Goal: Information Seeking & Learning: Find specific fact

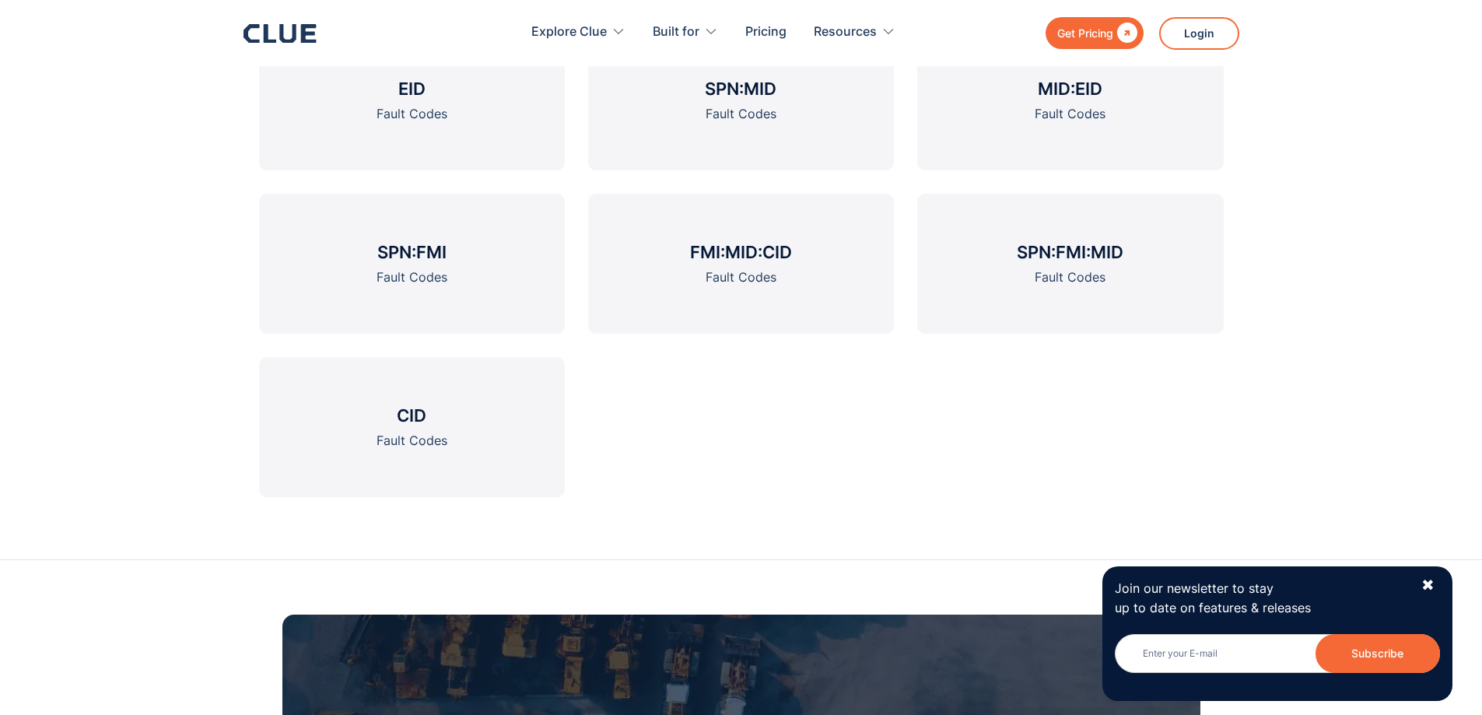
scroll to position [2255, 0]
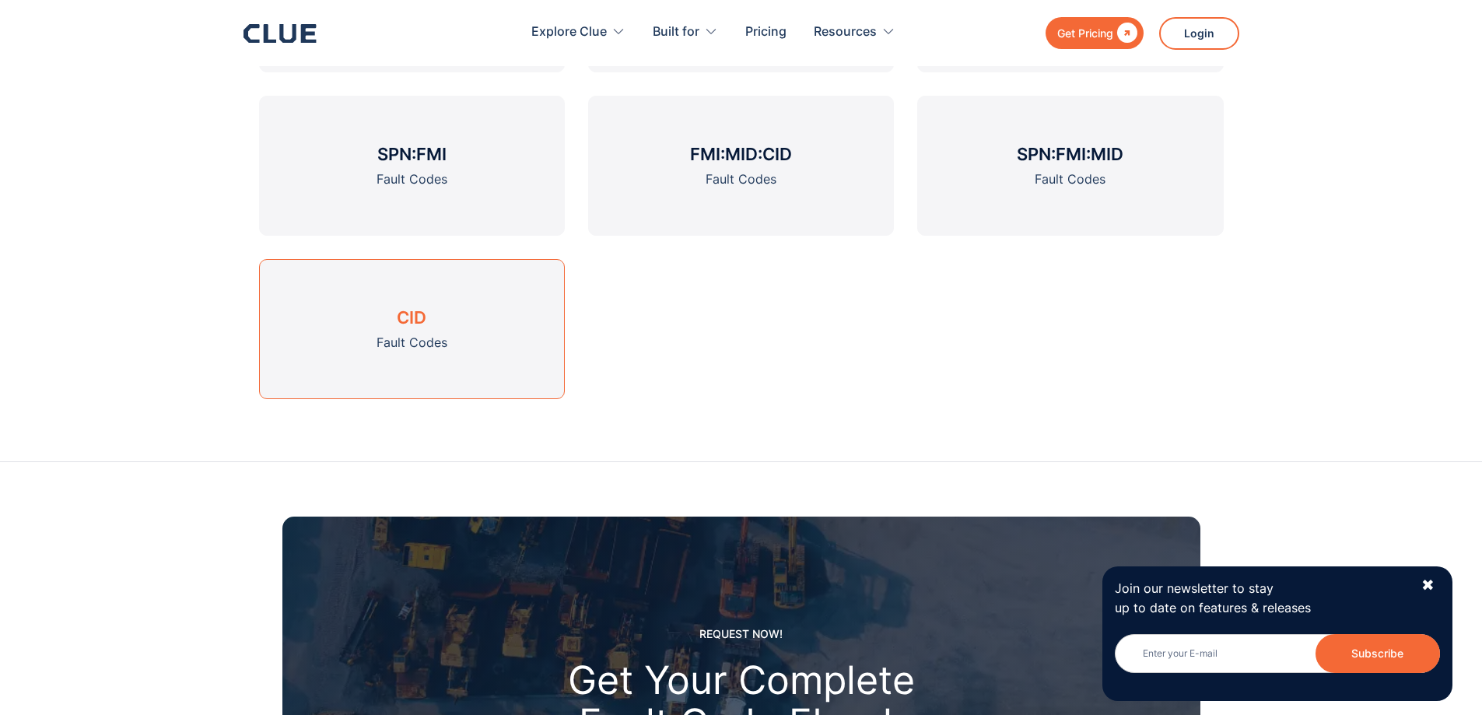
click at [407, 317] on h3 "CID" at bounding box center [412, 317] width 30 height 23
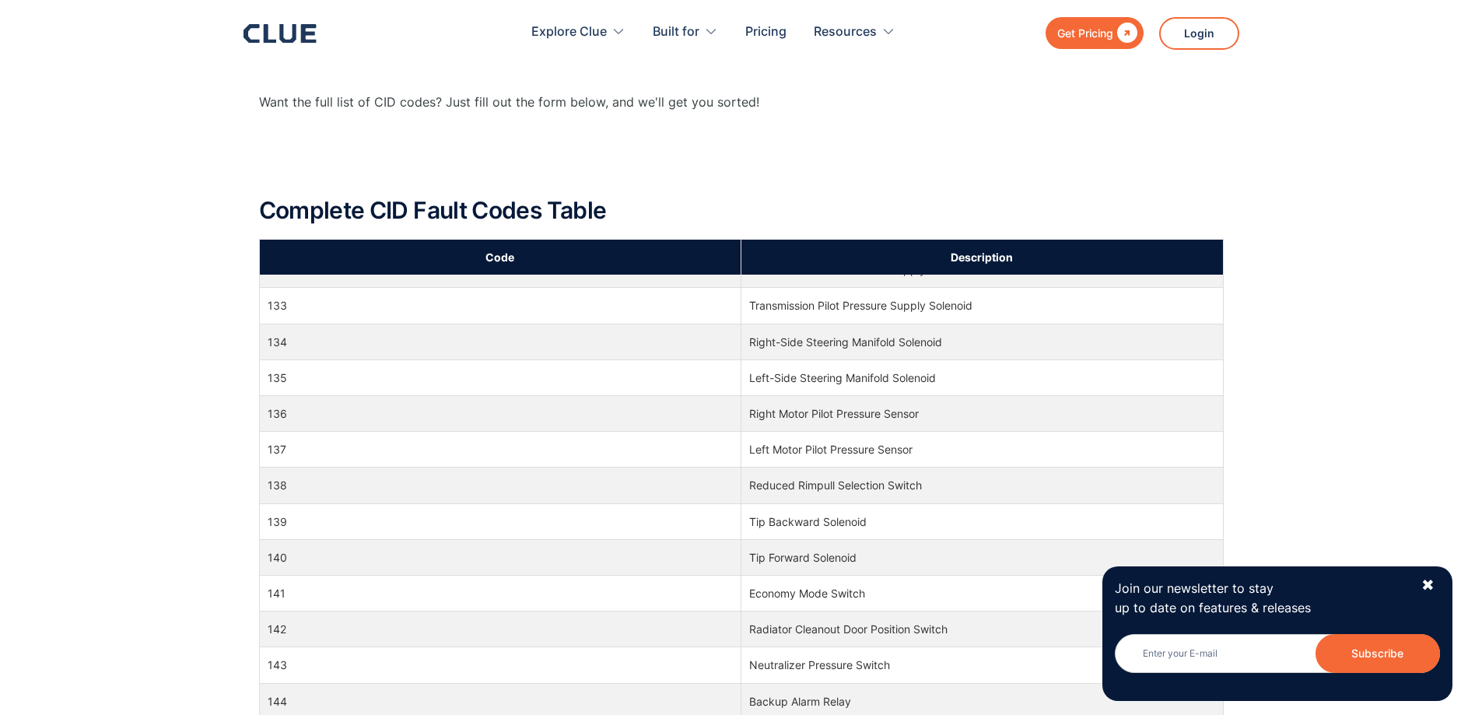
scroll to position [1244, 0]
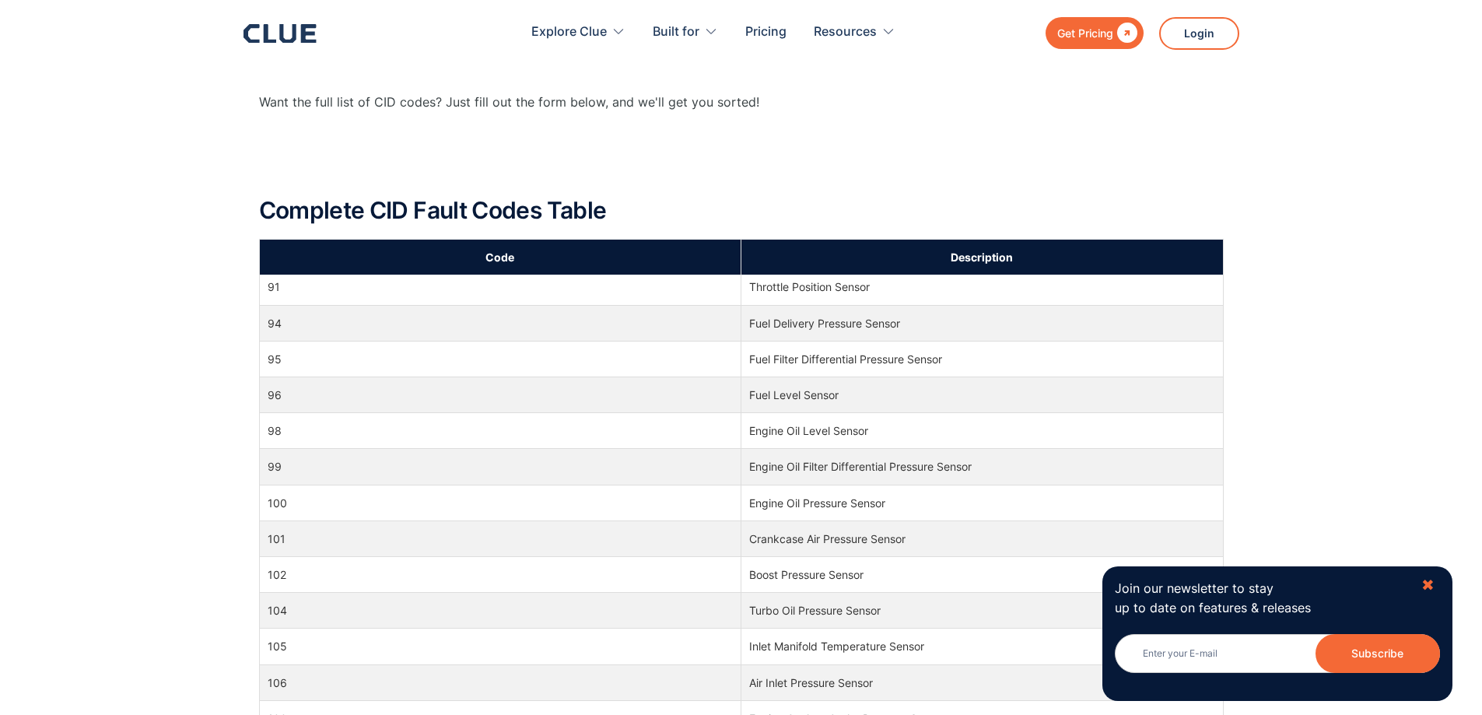
click at [1428, 584] on div "✖" at bounding box center [1427, 585] width 13 height 19
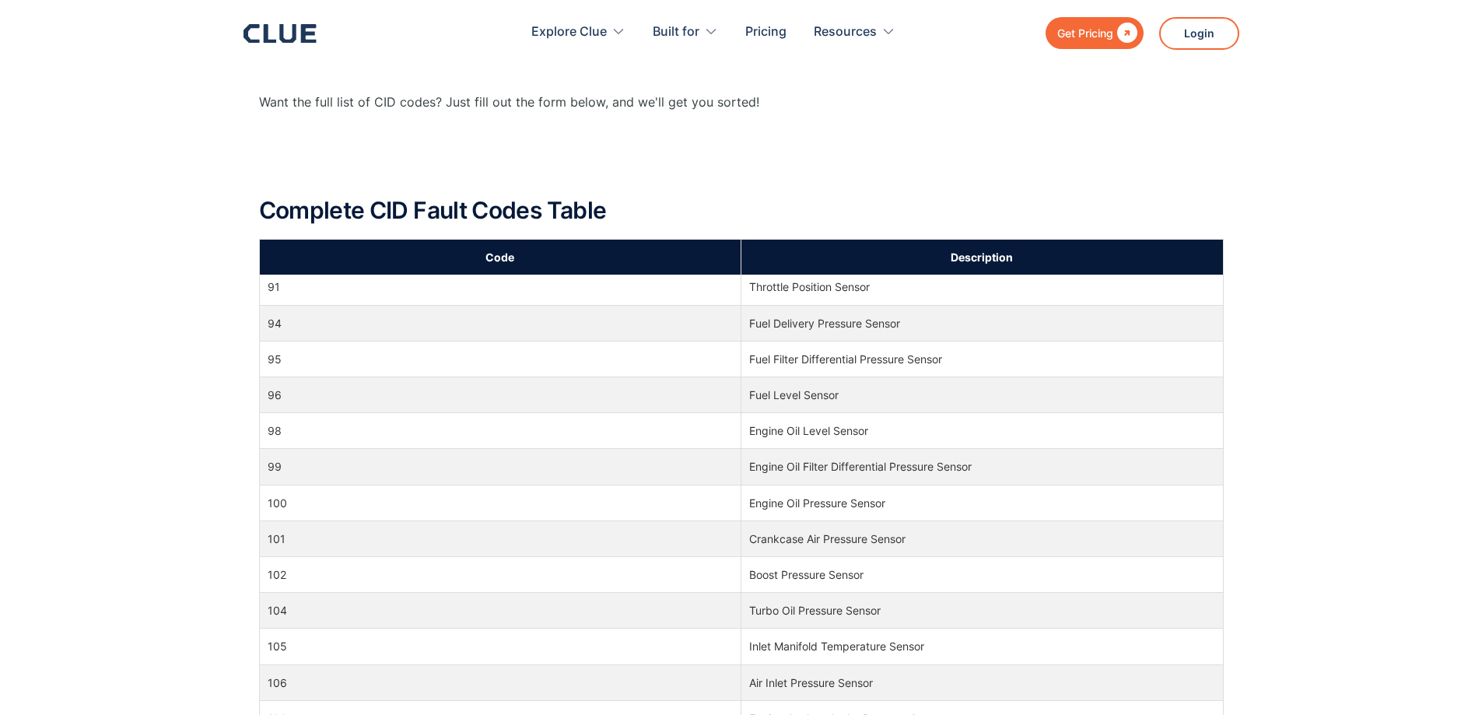
scroll to position [0, 0]
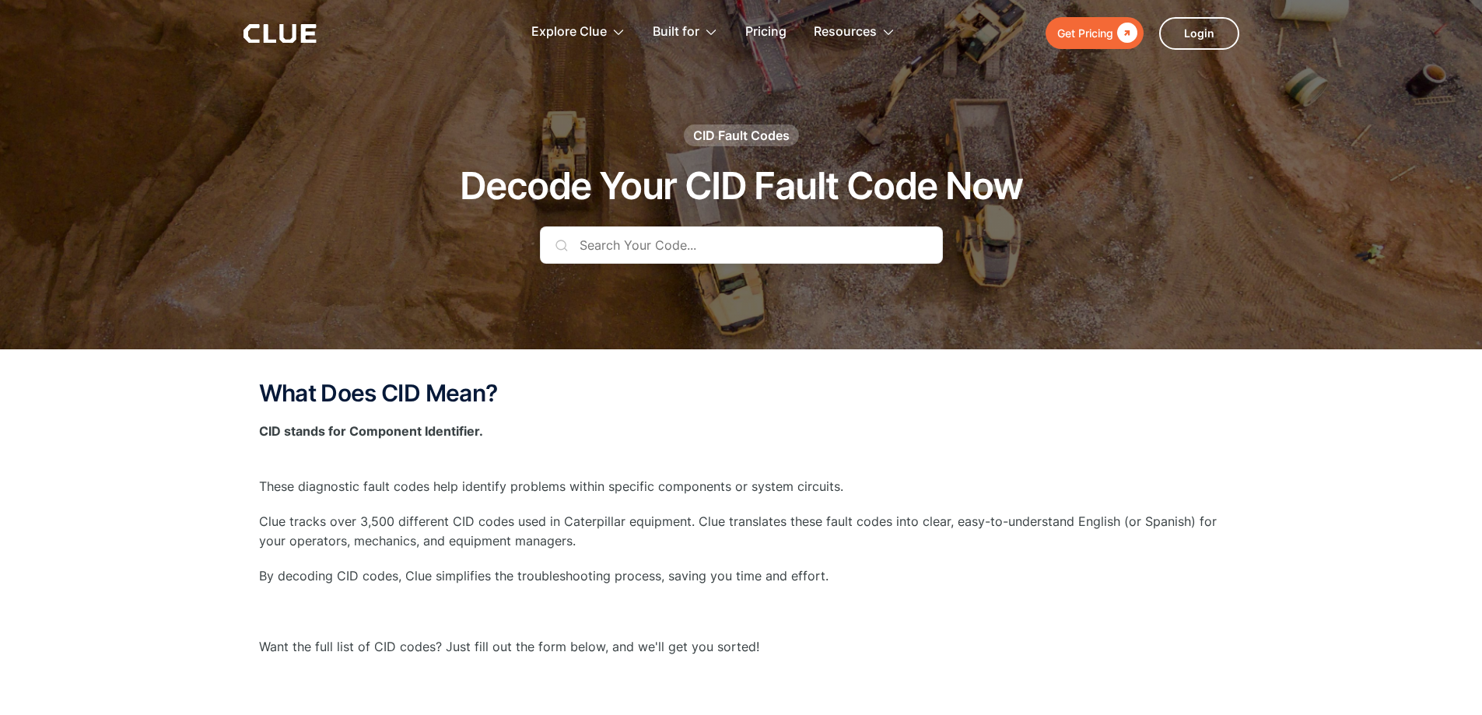
click at [604, 243] on input "text" at bounding box center [741, 244] width 403 height 37
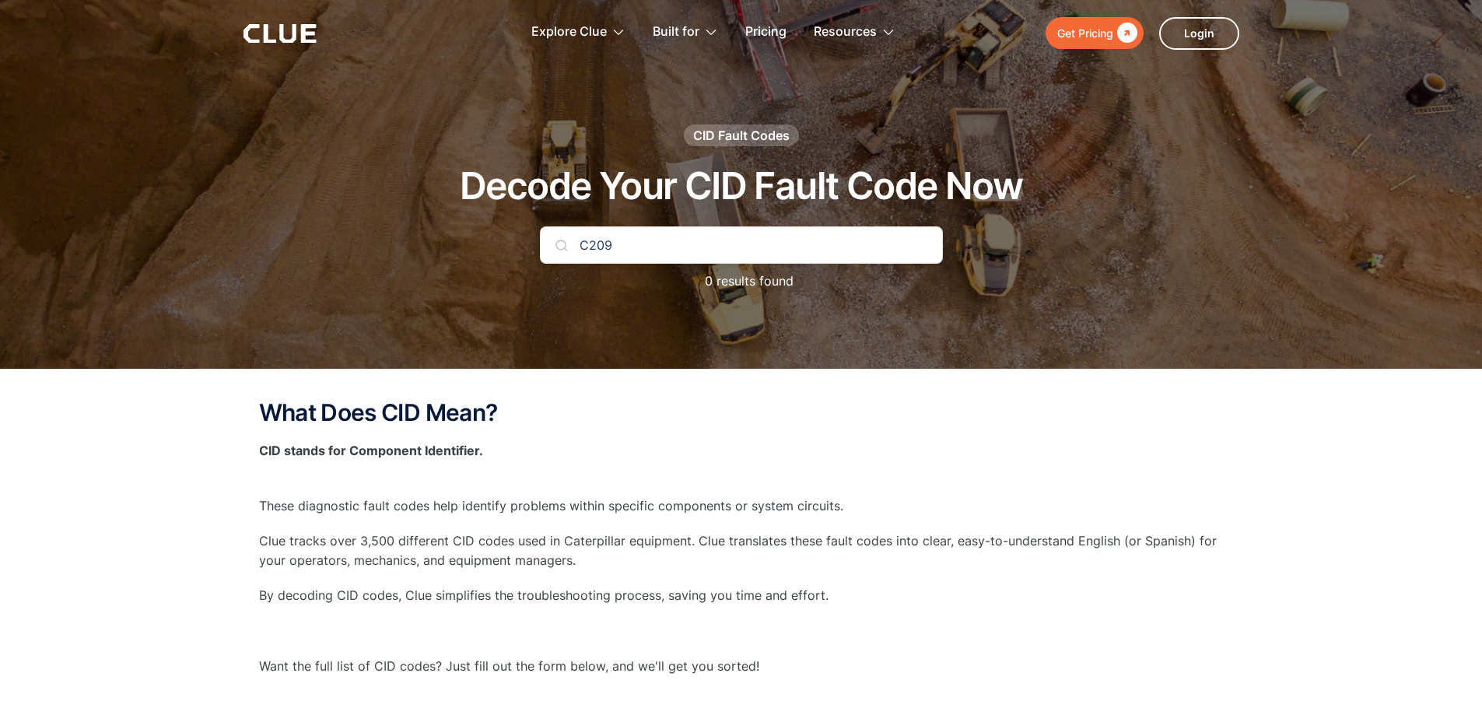
type input "C209"
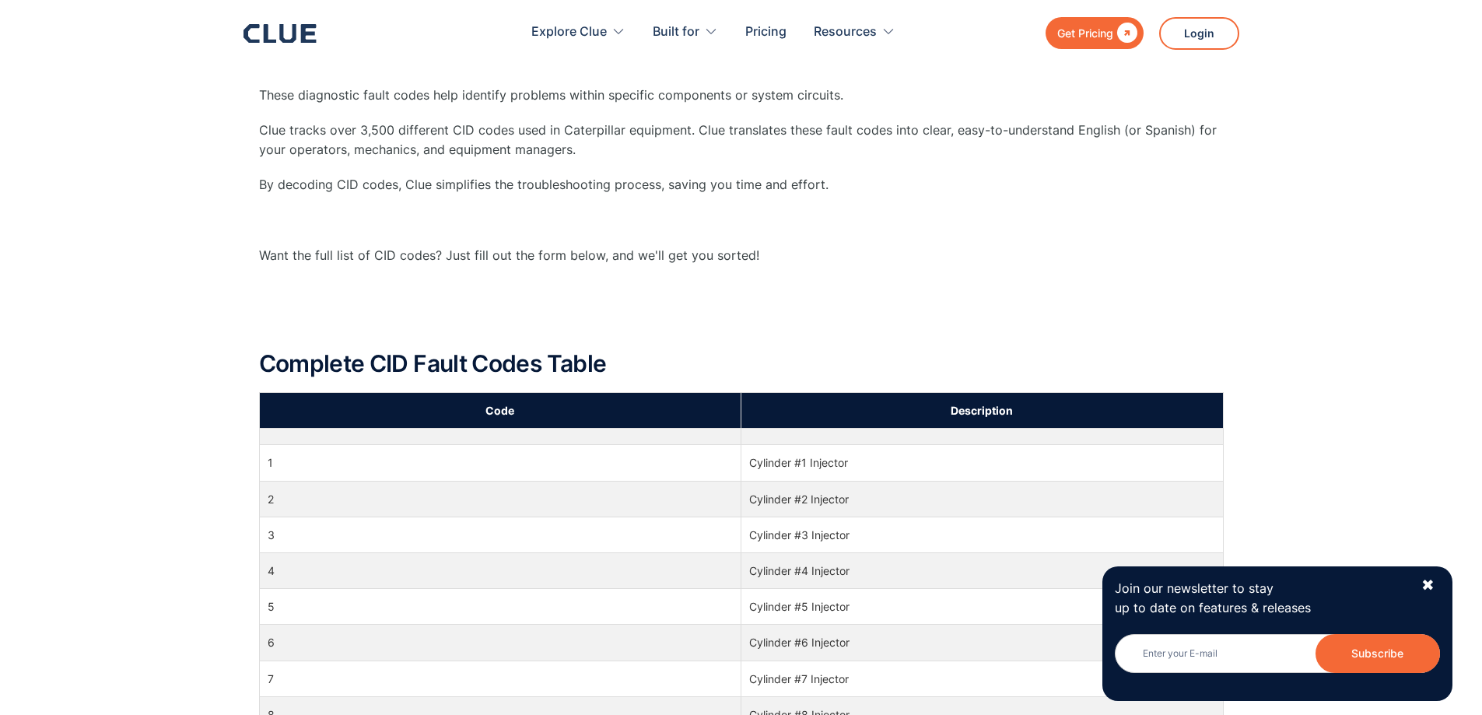
scroll to position [389, 0]
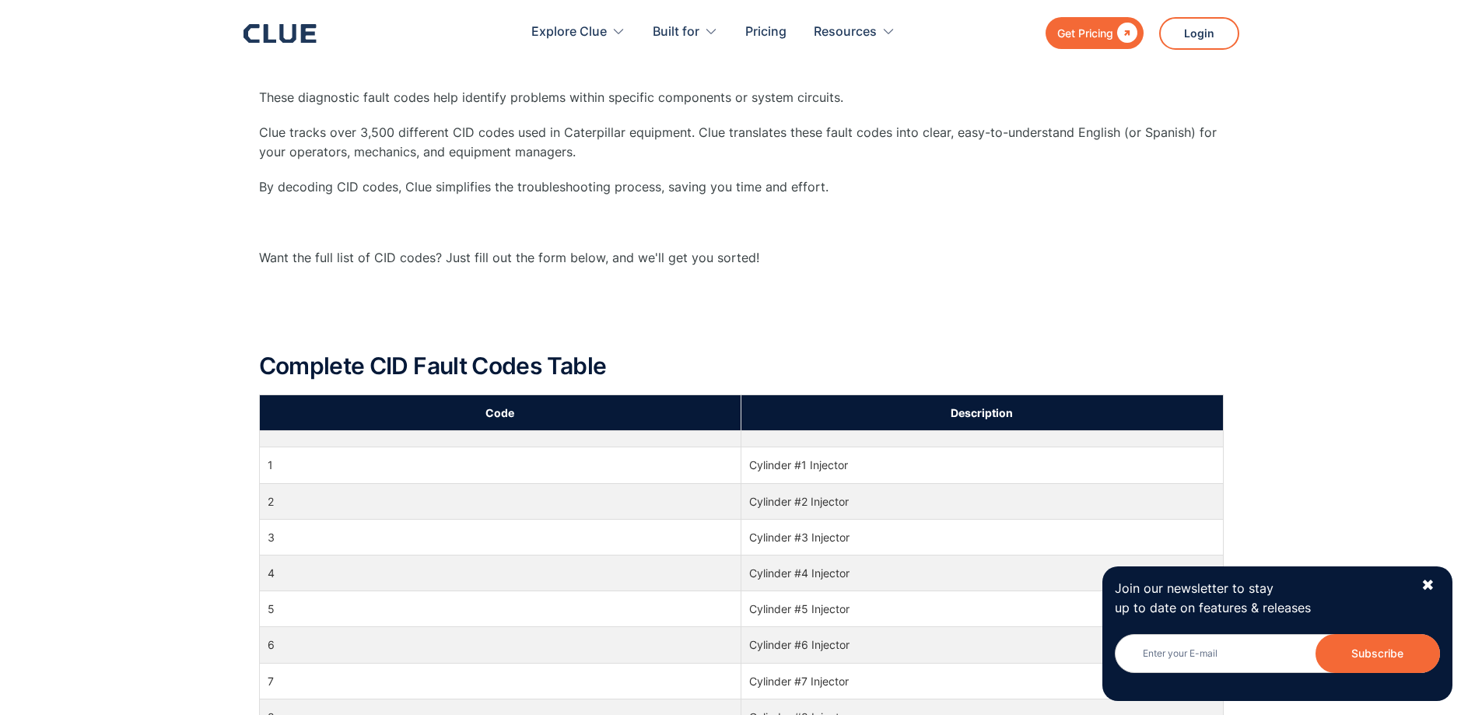
click at [1435, 583] on div "Join our newsletter to stay up to date on features & releases Newsletter Subscr…" at bounding box center [1277, 633] width 350 height 134
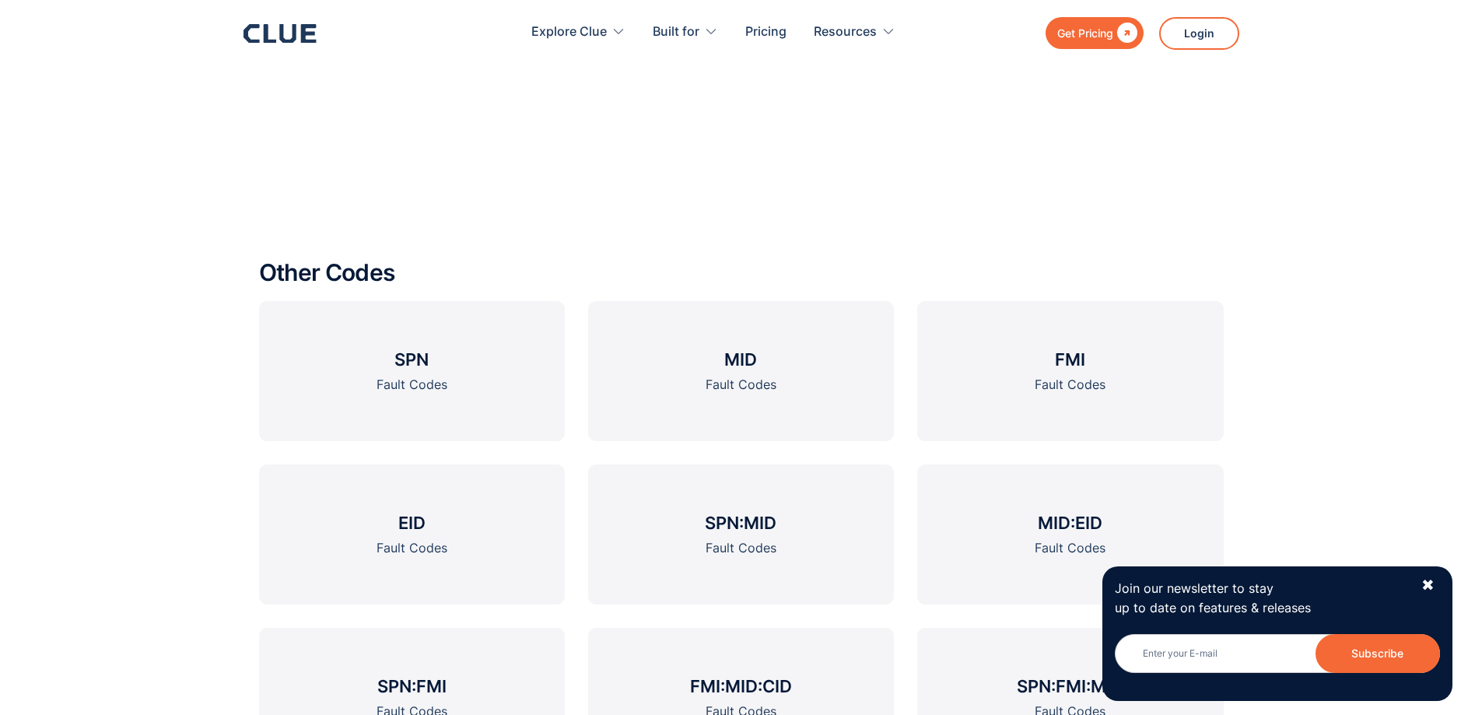
scroll to position [1711, 0]
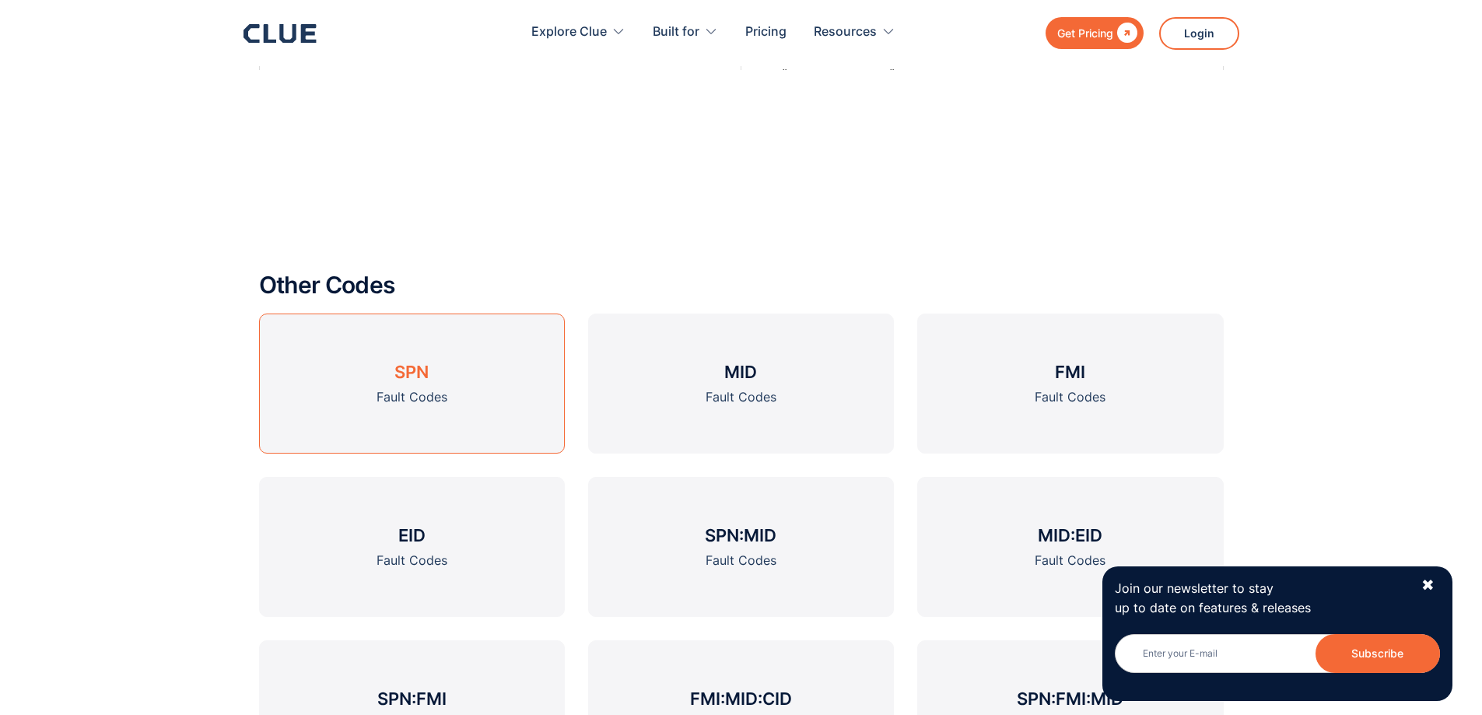
click at [392, 385] on link "SPN Fault Codes" at bounding box center [412, 383] width 306 height 140
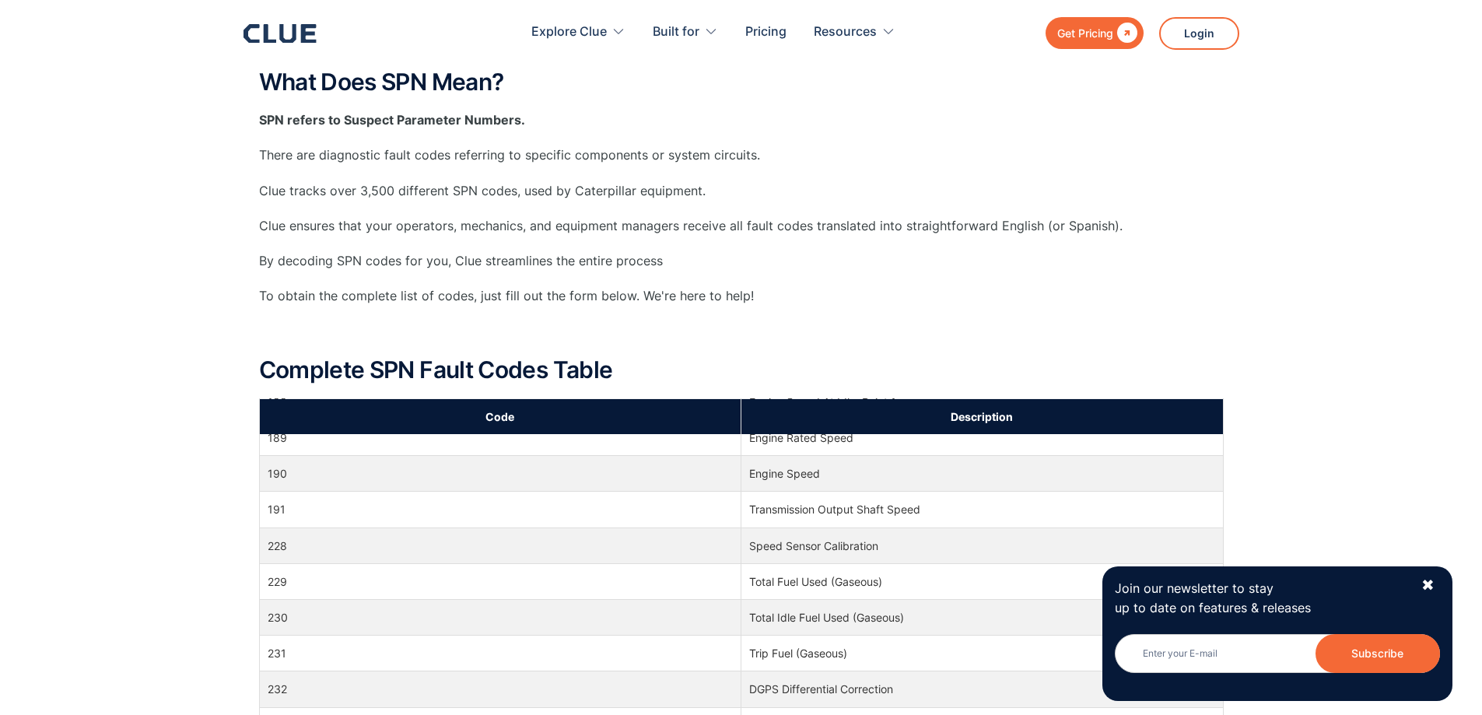
scroll to position [4822, 0]
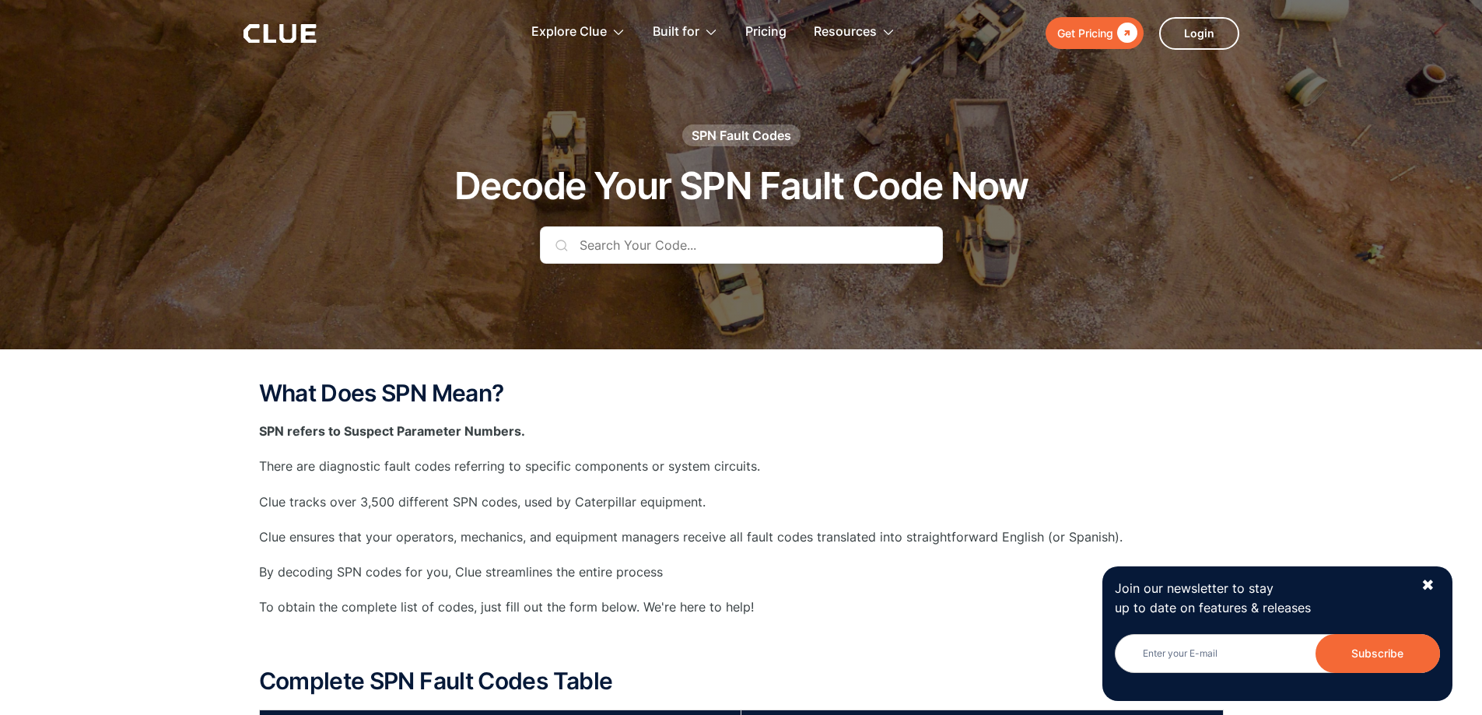
click at [748, 130] on div "SPN Fault Codes" at bounding box center [741, 135] width 100 height 17
drag, startPoint x: 170, startPoint y: 373, endPoint x: 200, endPoint y: 383, distance: 31.2
click at [1426, 580] on div "✖" at bounding box center [1427, 585] width 13 height 19
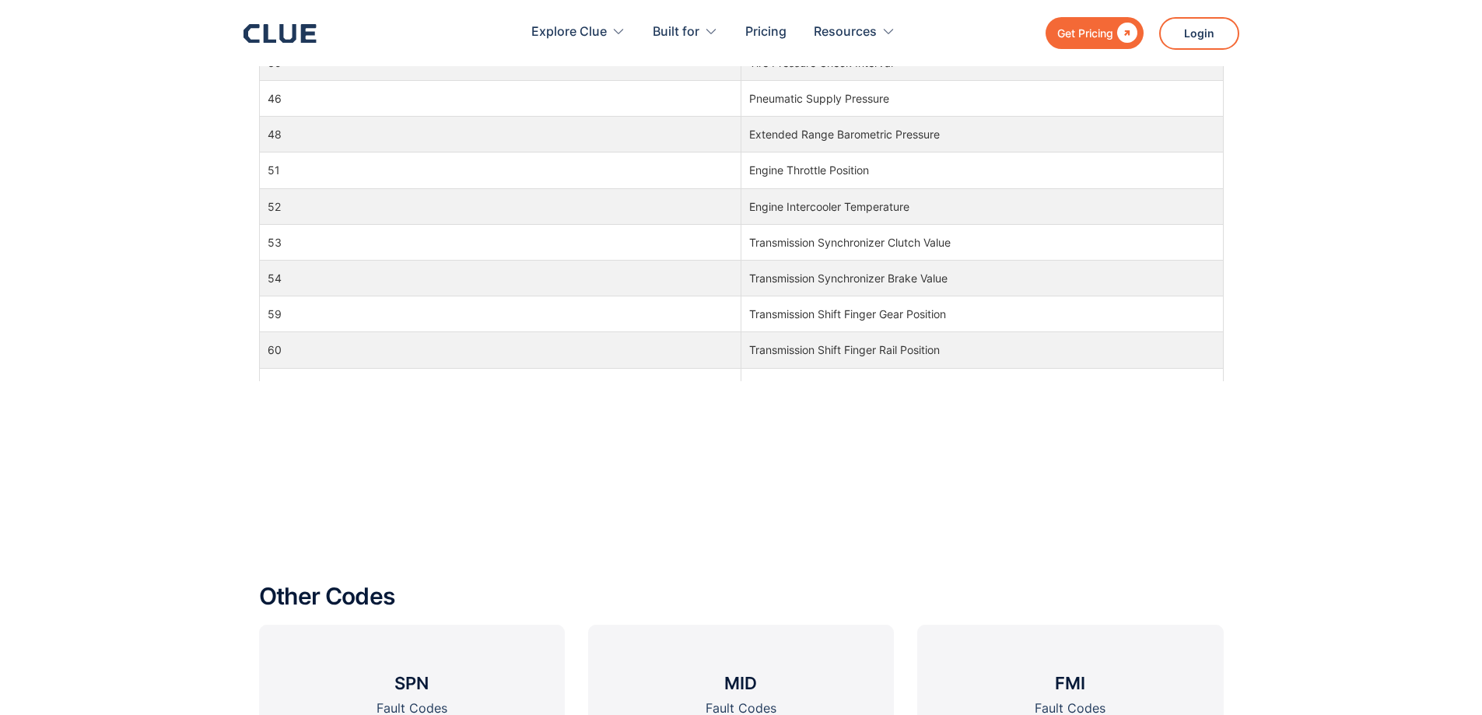
scroll to position [1867, 0]
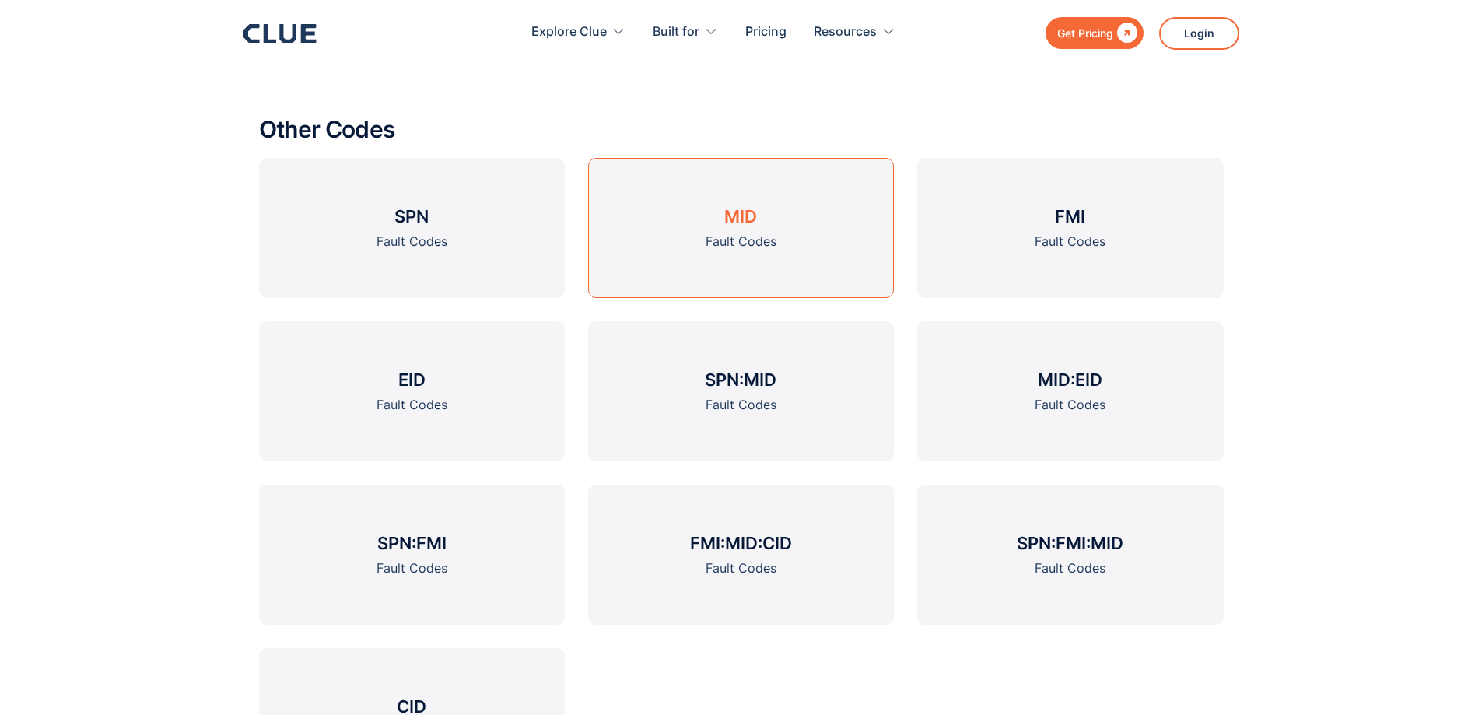
click at [735, 233] on div "Fault Codes" at bounding box center [740, 241] width 71 height 19
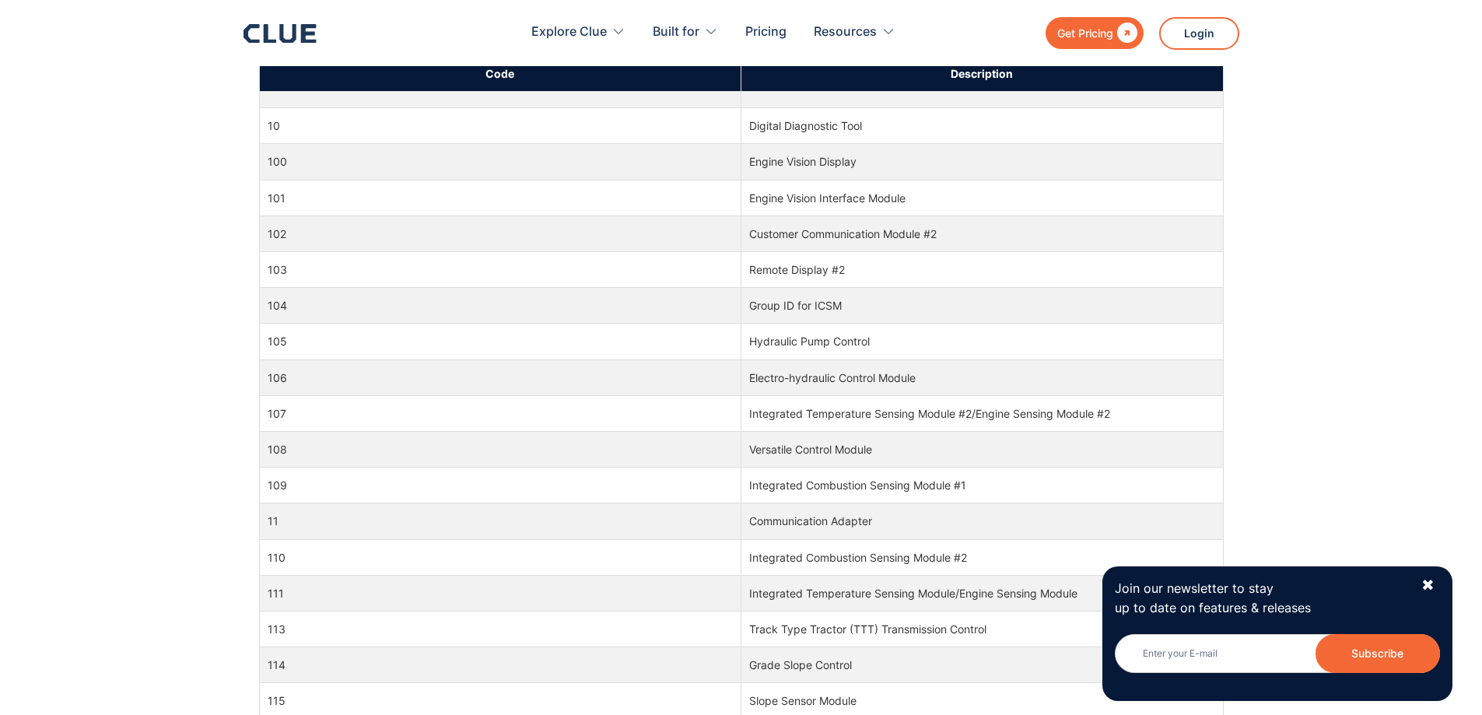
scroll to position [933, 0]
